Goal: Transaction & Acquisition: Book appointment/travel/reservation

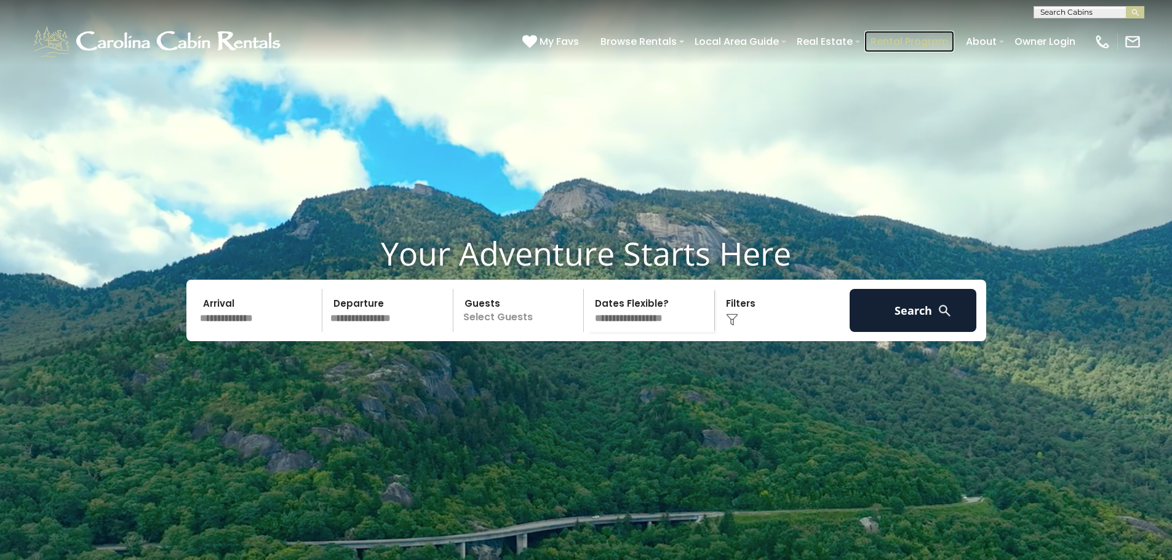
click at [887, 40] on link "Rental Program" at bounding box center [909, 42] width 90 height 22
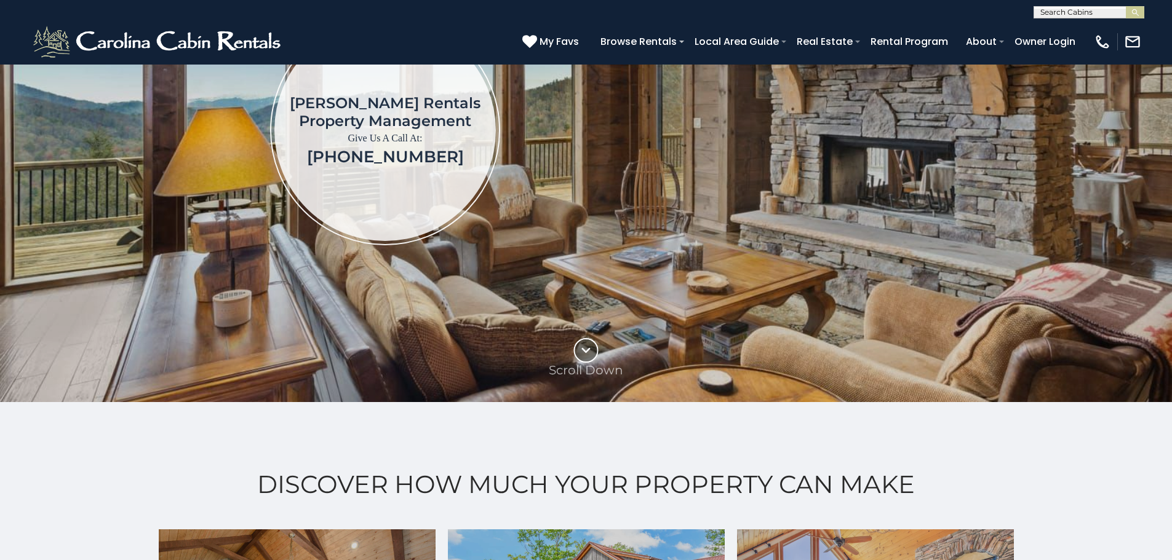
scroll to position [185, 0]
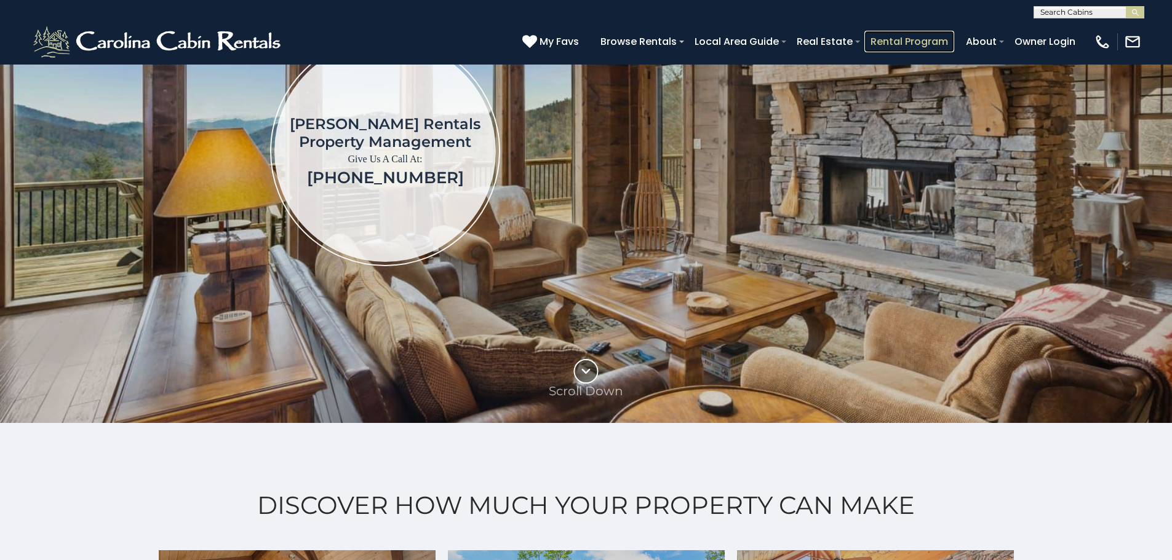
click at [873, 44] on link "Rental Program" at bounding box center [909, 42] width 90 height 22
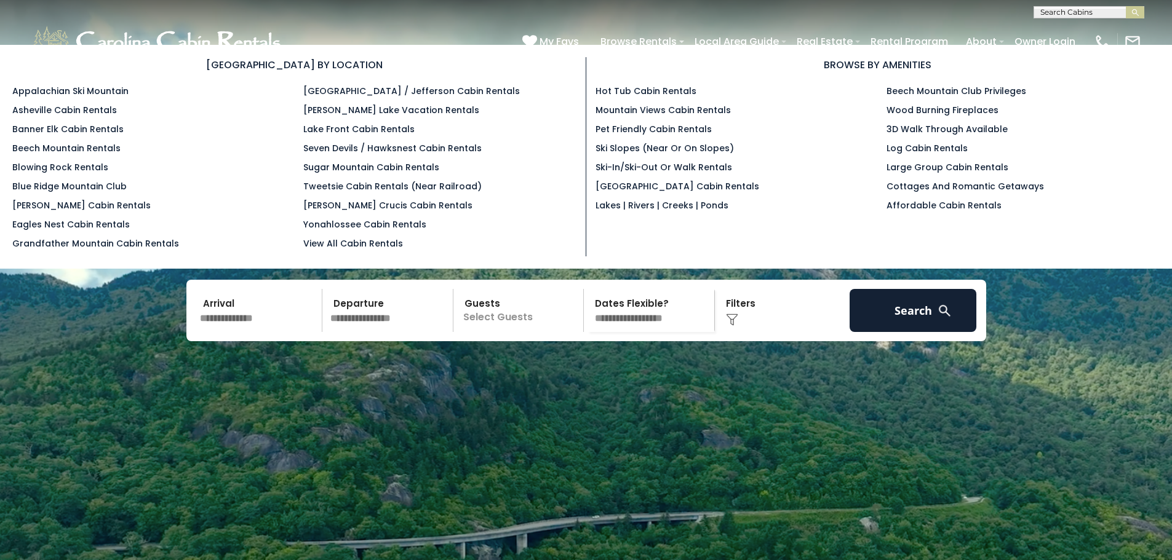
click at [646, 83] on div "BROWSE BY AMENITIES Hot Tub Cabin Rentals Mountain Views Cabin Rentals Pet Frie…" at bounding box center [877, 137] width 583 height 161
click at [647, 87] on link "Hot Tub Cabin Rentals" at bounding box center [646, 91] width 101 height 12
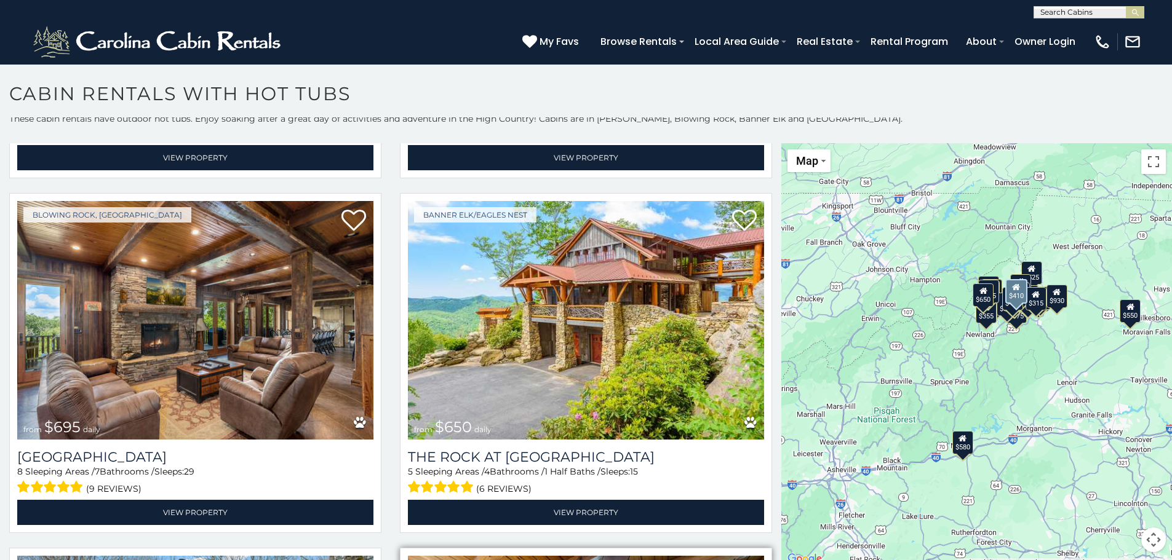
scroll to position [2769, 0]
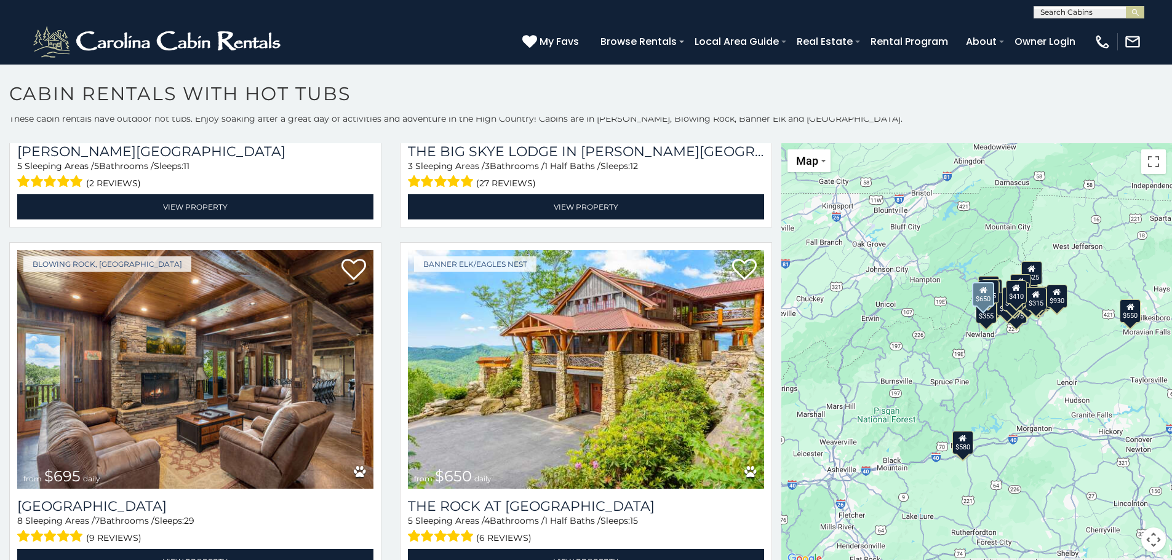
click at [671, 410] on img at bounding box center [586, 369] width 356 height 239
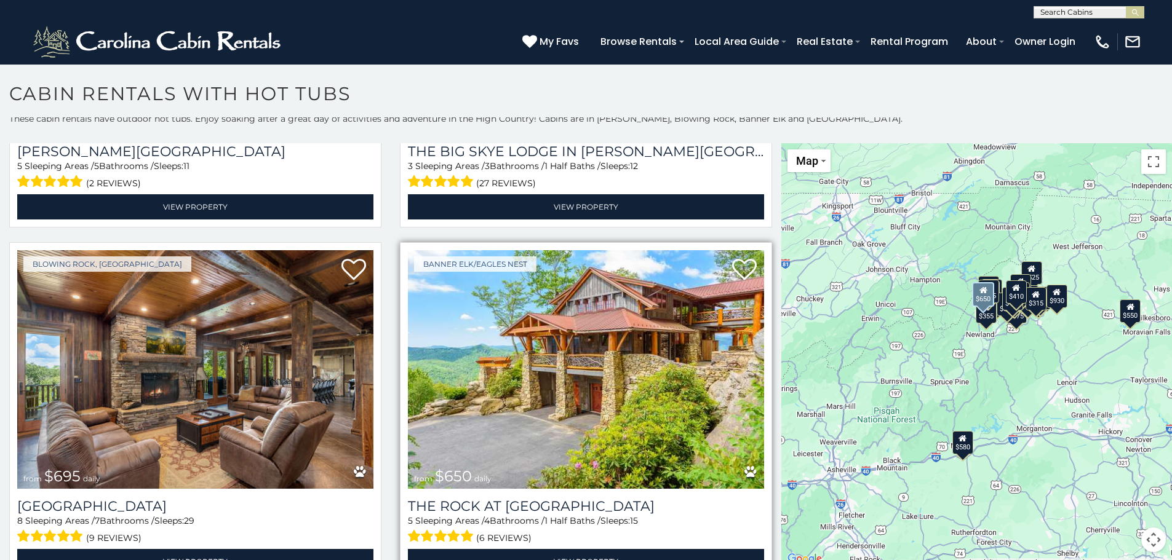
click at [670, 409] on img at bounding box center [586, 369] width 356 height 239
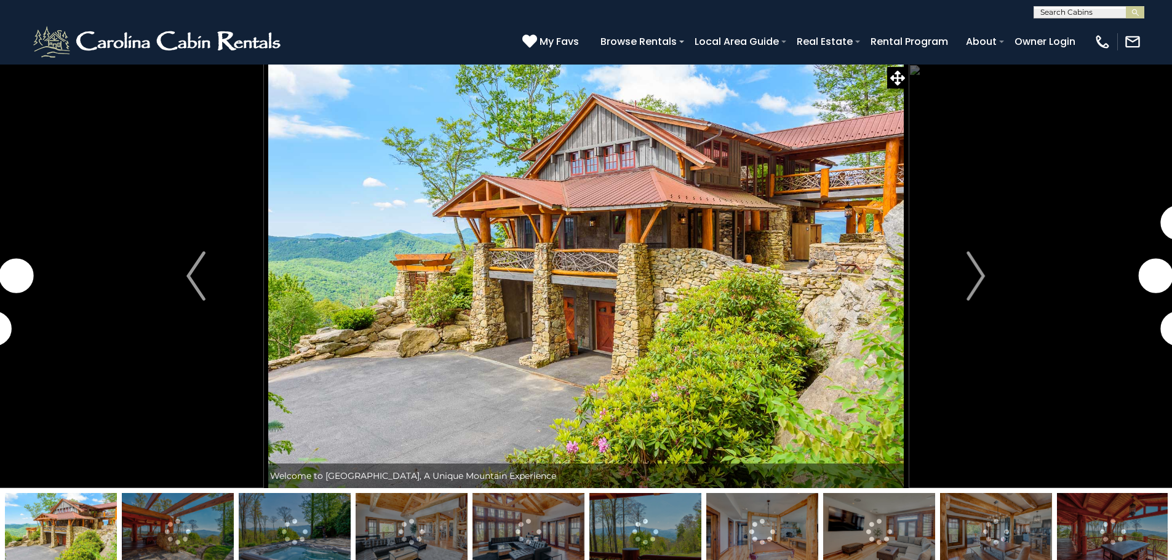
click at [983, 269] on img "Next" at bounding box center [976, 276] width 18 height 49
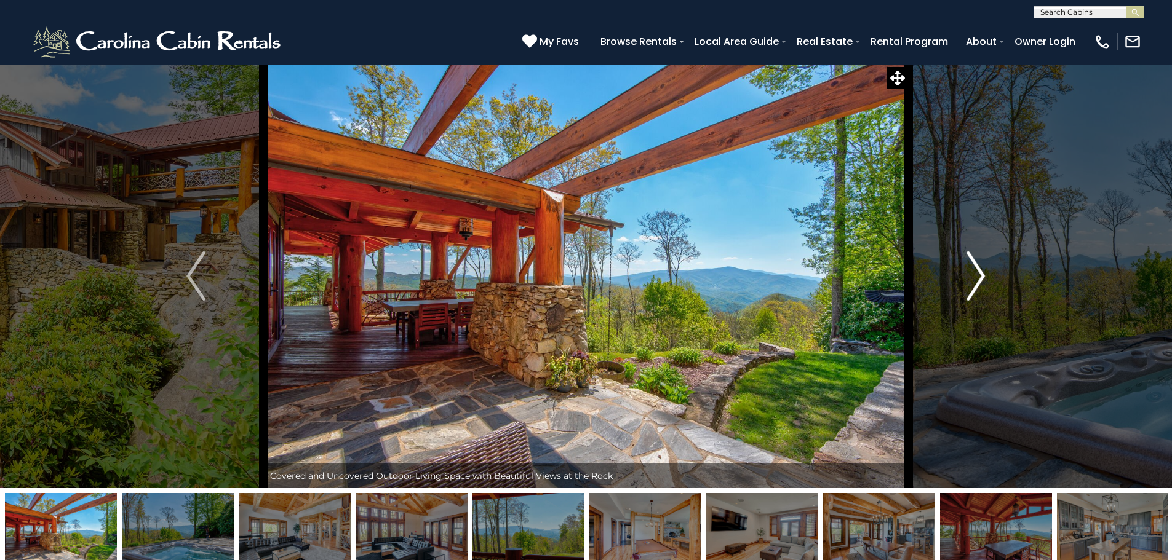
click at [983, 269] on img "Next" at bounding box center [976, 276] width 18 height 49
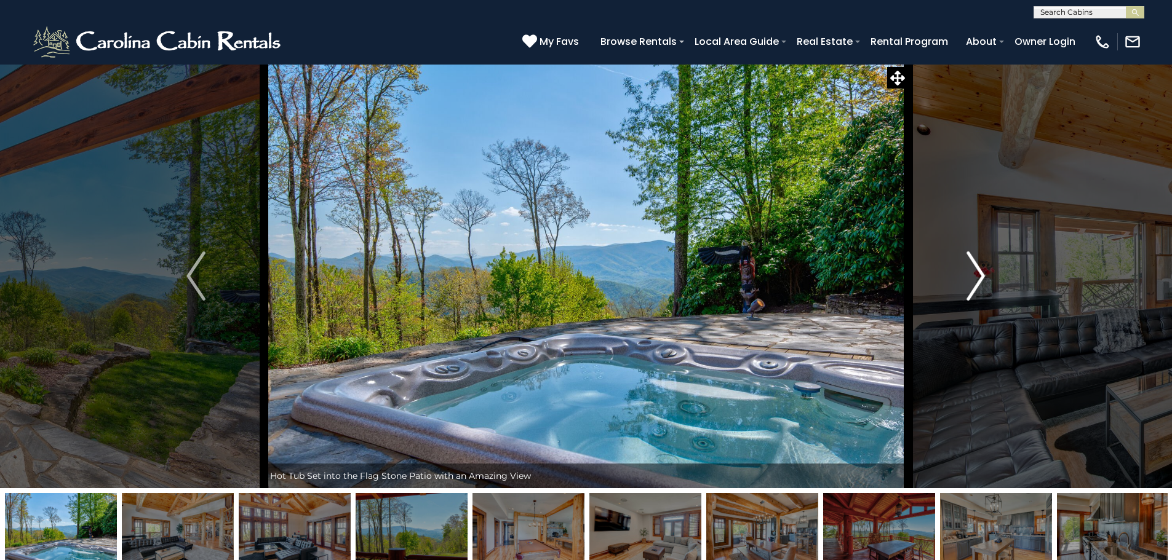
click at [983, 269] on img "Next" at bounding box center [976, 276] width 18 height 49
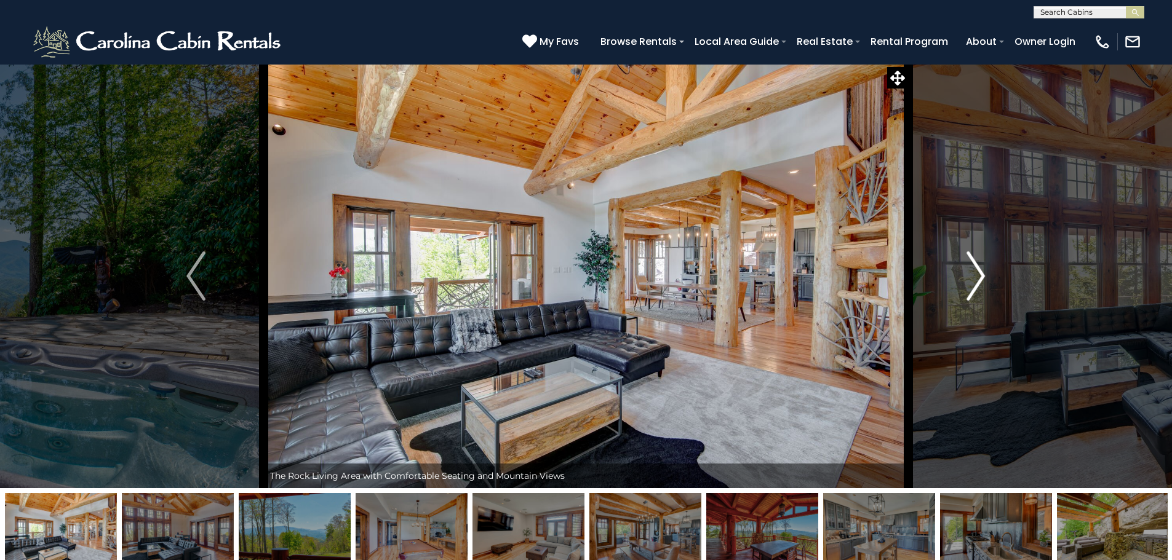
click at [983, 269] on img "Next" at bounding box center [976, 276] width 18 height 49
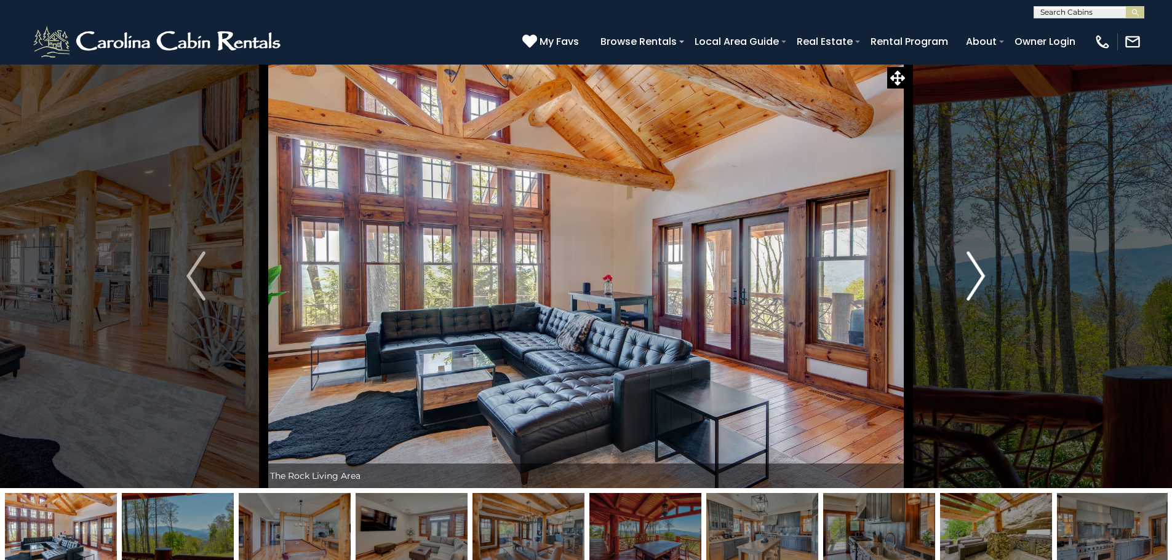
click at [986, 269] on button "Next" at bounding box center [975, 276] width 135 height 425
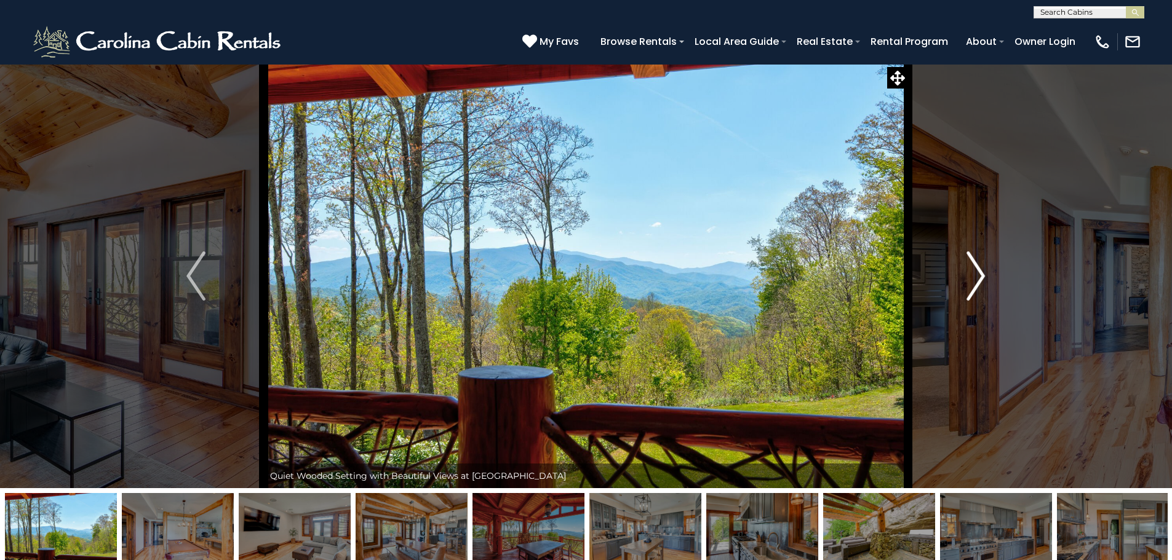
click at [986, 269] on button "Next" at bounding box center [975, 276] width 135 height 425
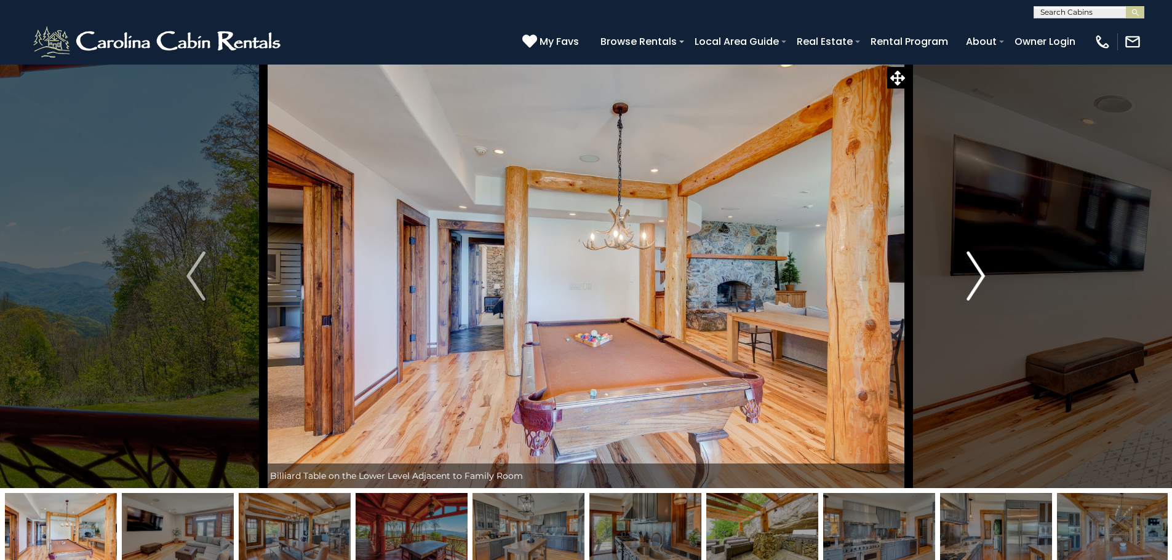
click at [986, 271] on button "Next" at bounding box center [975, 276] width 135 height 425
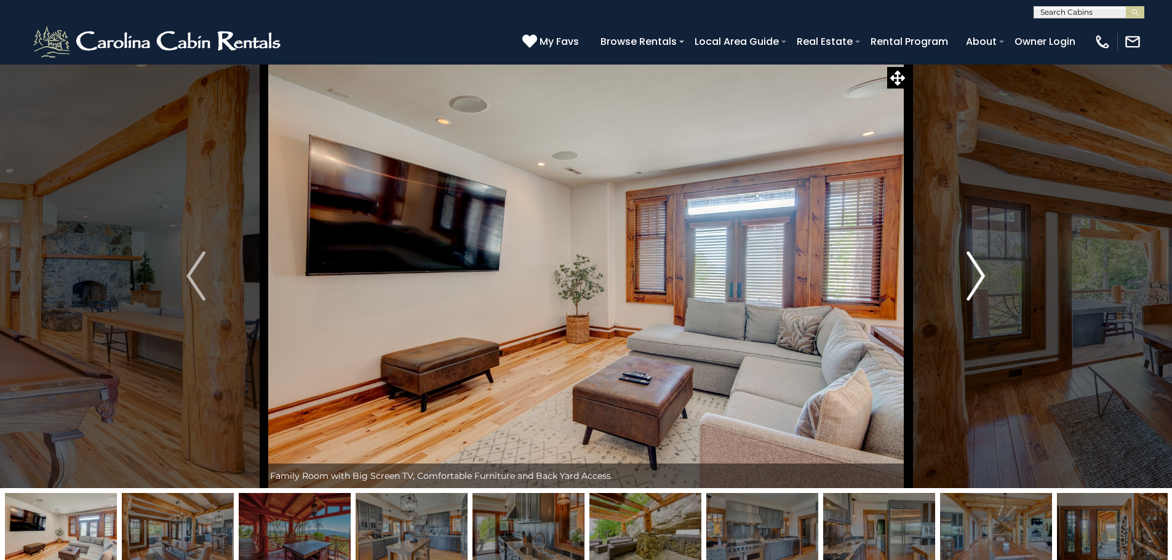
click at [986, 271] on button "Next" at bounding box center [975, 276] width 135 height 425
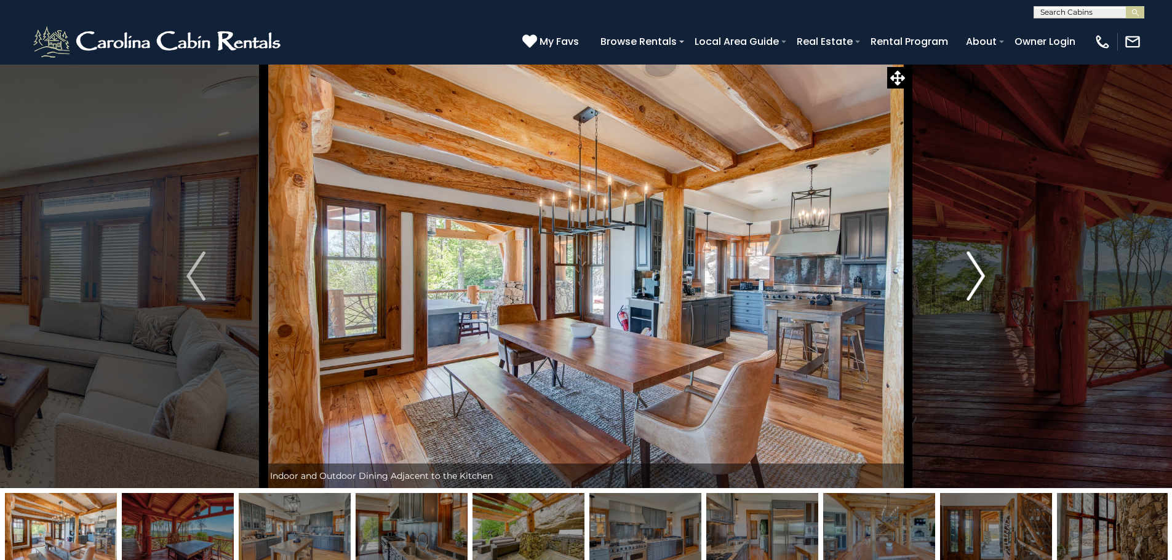
click at [986, 271] on button "Next" at bounding box center [975, 276] width 135 height 425
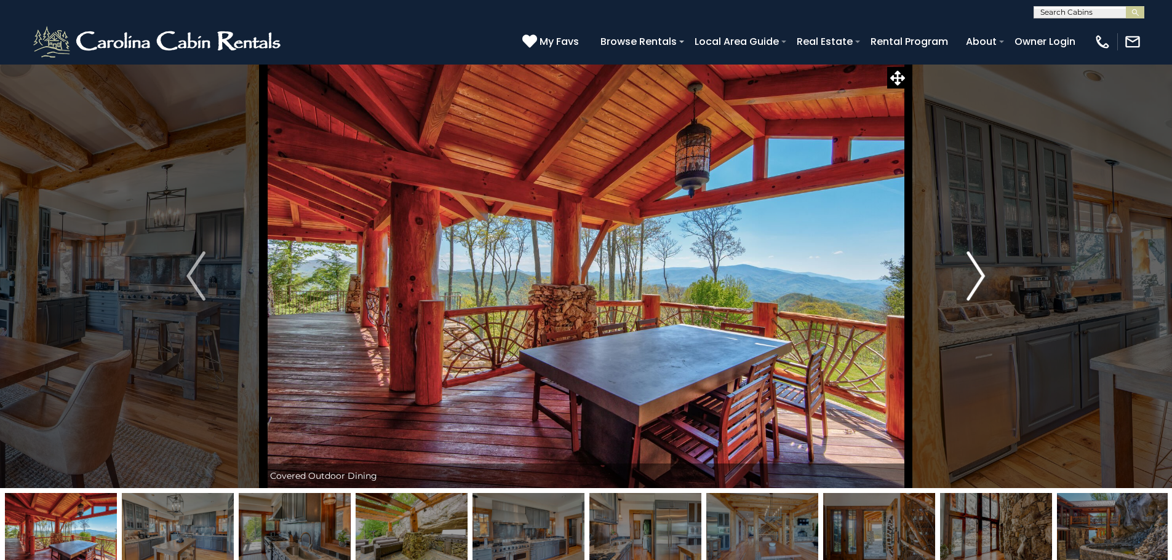
click at [986, 271] on button "Next" at bounding box center [975, 276] width 135 height 425
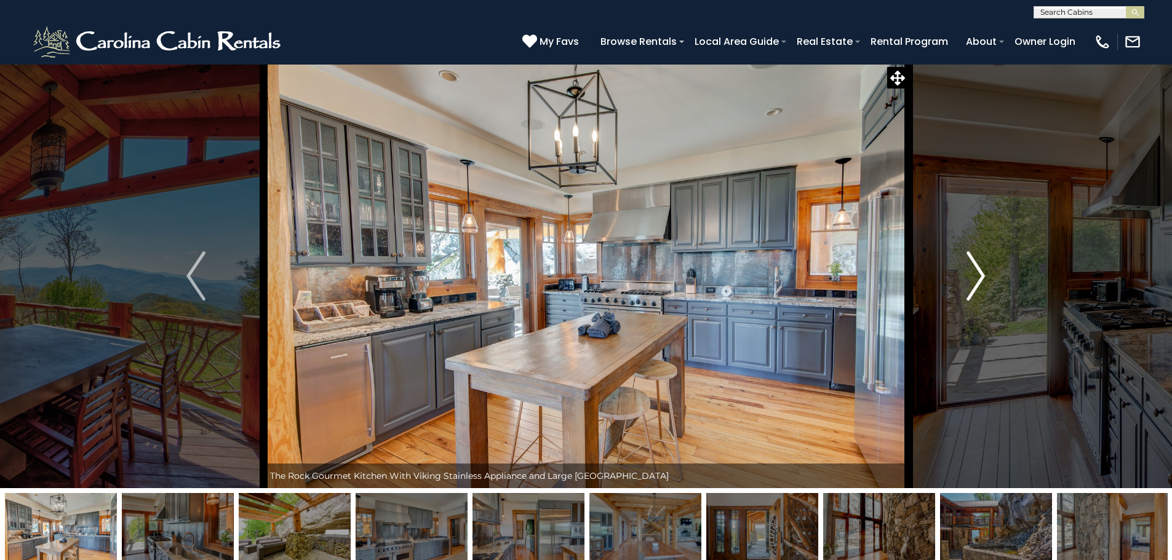
click at [986, 271] on button "Next" at bounding box center [975, 276] width 135 height 425
